Goal: Task Accomplishment & Management: Manage account settings

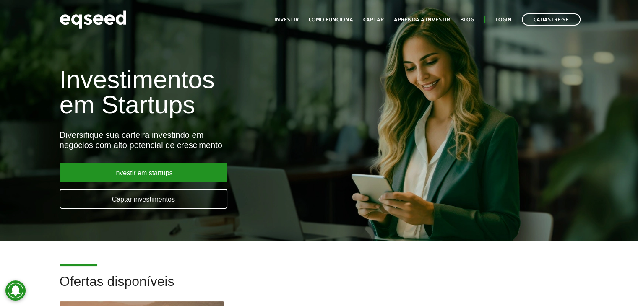
click at [411, 131] on div "Investimentos em Startups Diversifique sua carteira investindo em negócios com …" at bounding box center [319, 132] width 638 height 165
click at [504, 20] on link "Login" at bounding box center [503, 19] width 16 height 5
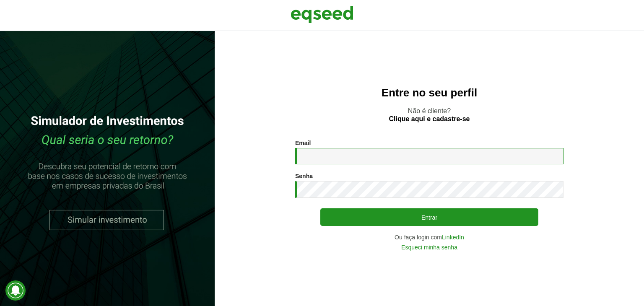
click at [348, 158] on input "Email *" at bounding box center [429, 156] width 268 height 16
type input "**********"
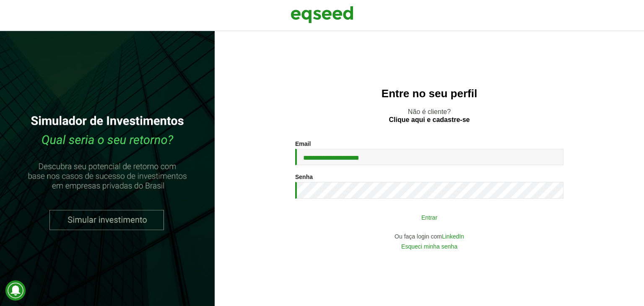
click at [373, 217] on button "Entrar" at bounding box center [430, 217] width 218 height 16
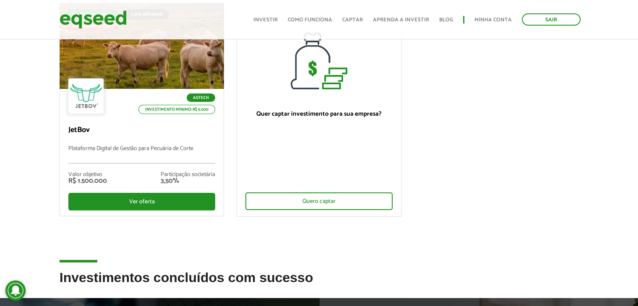
scroll to position [42, 0]
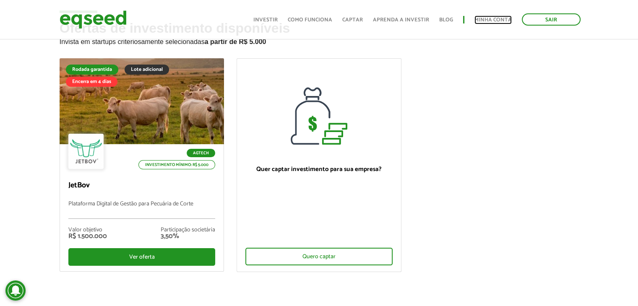
click at [488, 18] on link "Minha conta" at bounding box center [492, 19] width 37 height 5
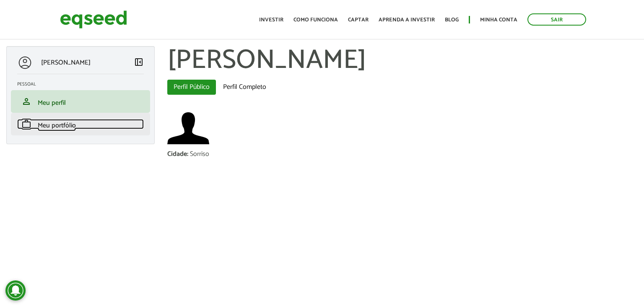
click at [54, 123] on span "Meu portfólio" at bounding box center [57, 125] width 38 height 11
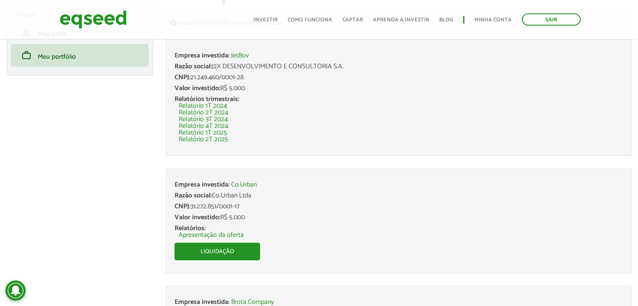
scroll to position [84, 0]
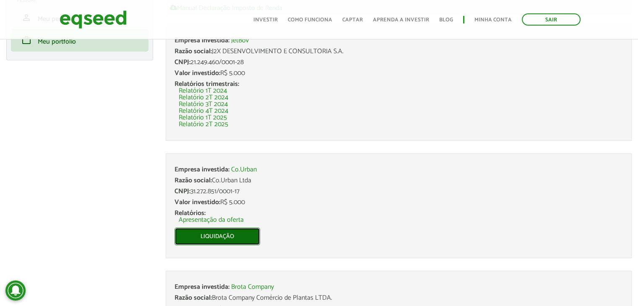
click at [248, 235] on link "Liquidação" at bounding box center [218, 237] width 86 height 18
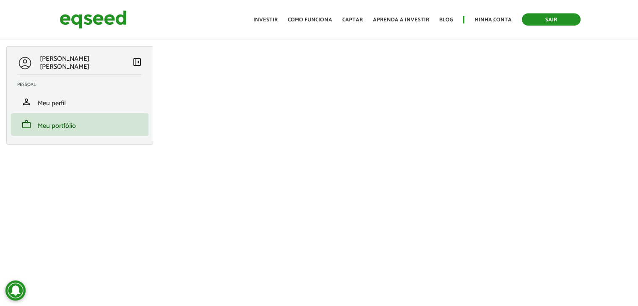
click at [550, 16] on link "Sair" at bounding box center [551, 19] width 59 height 12
